Goal: Information Seeking & Learning: Stay updated

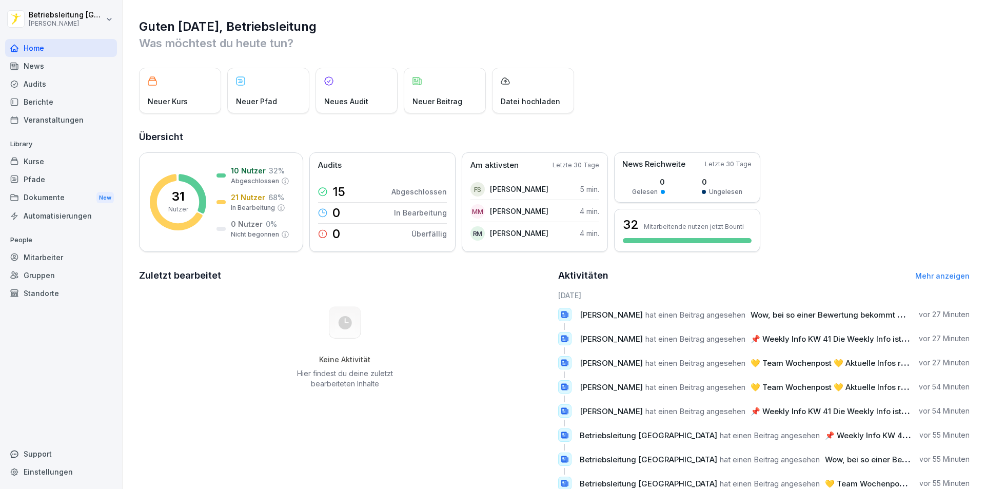
click at [49, 65] on div "News" at bounding box center [61, 66] width 112 height 18
click at [887, 316] on span "Wow, bei so einer Bewertung bekommt man ja fast Lust, nur wegen der Toiletten v…" at bounding box center [948, 315] width 395 height 10
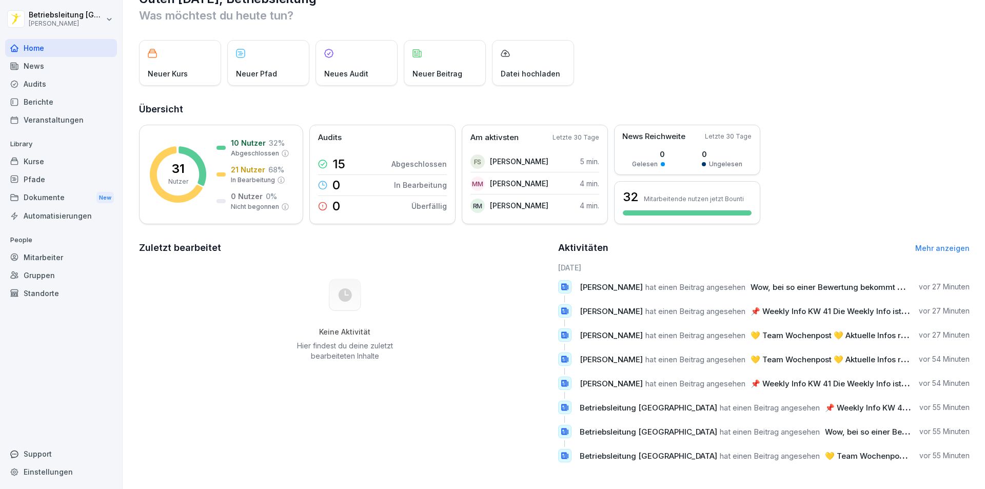
click at [30, 67] on div "News" at bounding box center [61, 66] width 112 height 18
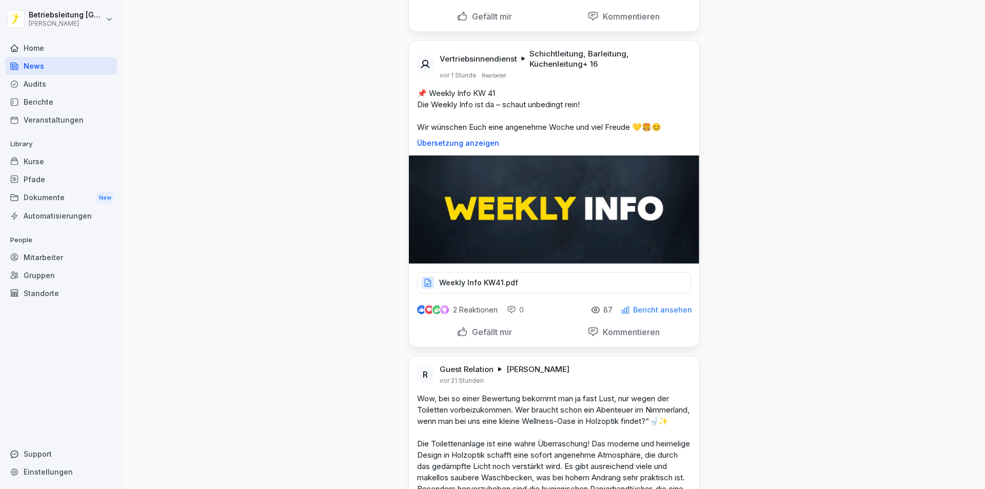
scroll to position [308, 0]
click at [477, 284] on p "Weekly Info KW41.pdf" at bounding box center [478, 282] width 79 height 10
click at [492, 279] on p "Weekly Info KW41.pdf" at bounding box center [478, 282] width 79 height 10
